Goal: Transaction & Acquisition: Purchase product/service

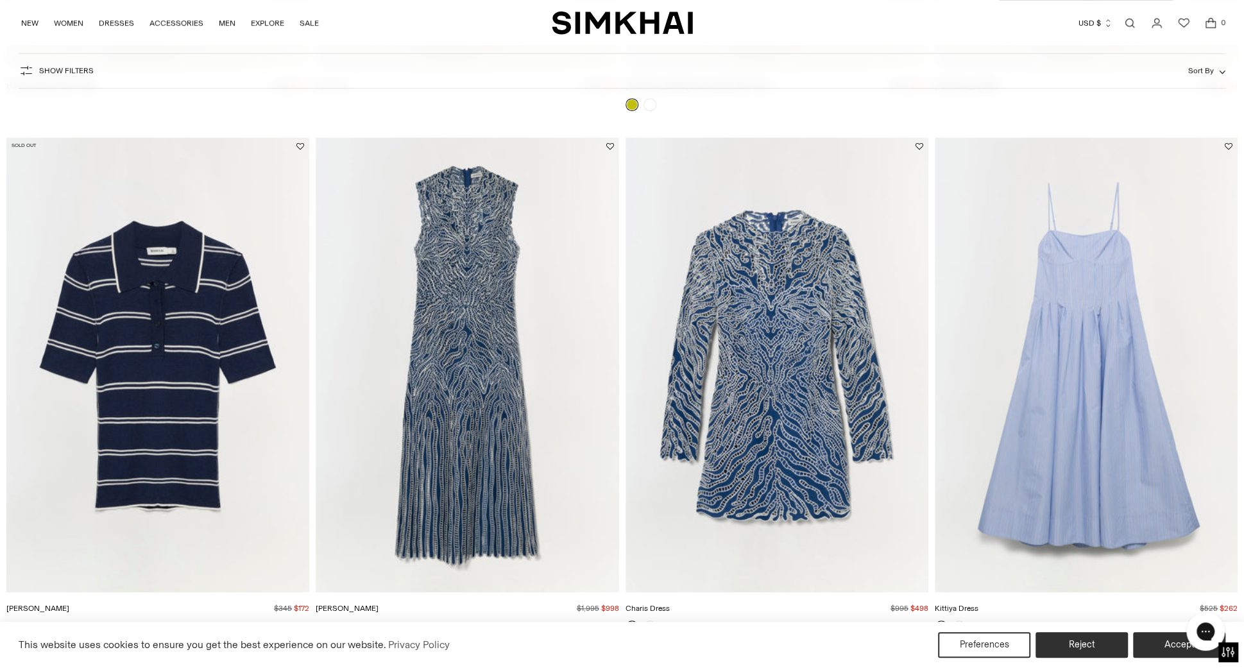
scroll to position [575, 0]
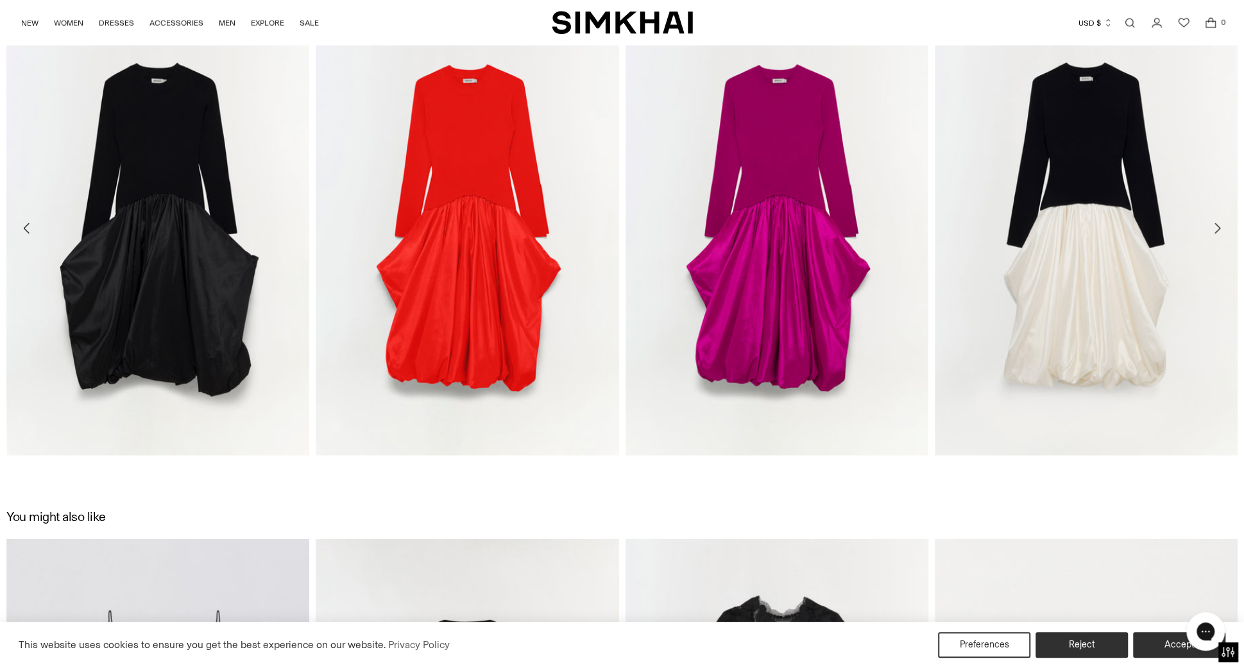
scroll to position [2592, 0]
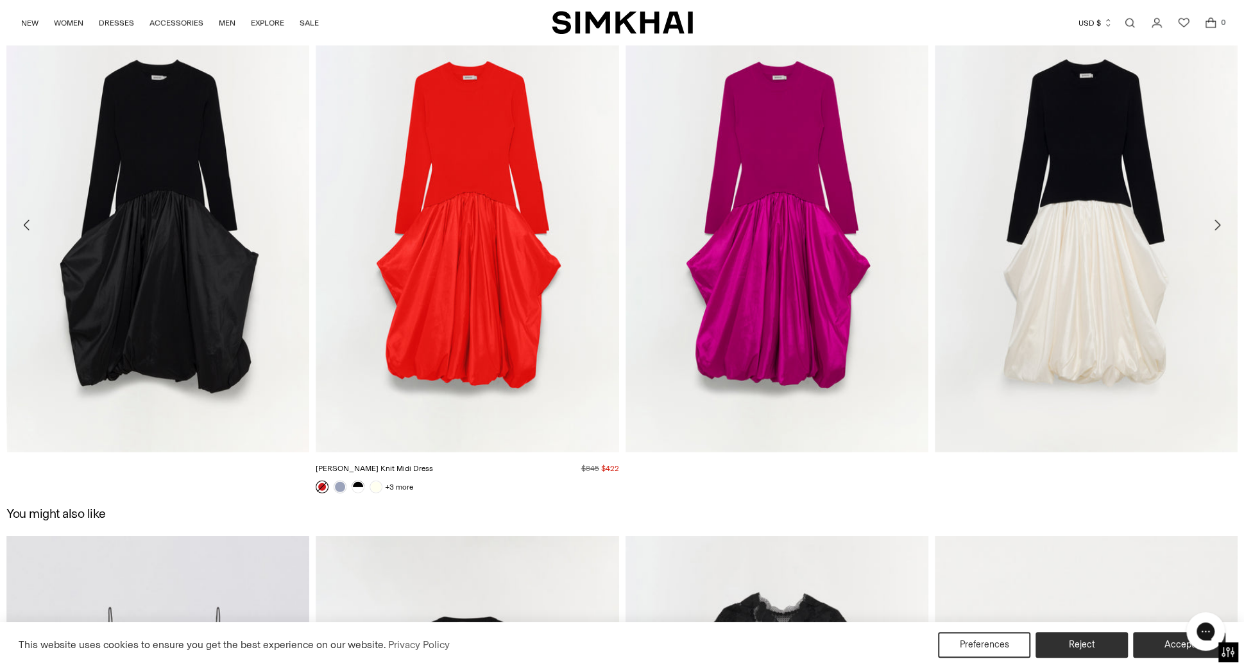
click at [0, 0] on img "Kenlie Taffeta Knit Midi Dress" at bounding box center [0, 0] width 0 height 0
